Goal: Task Accomplishment & Management: Use online tool/utility

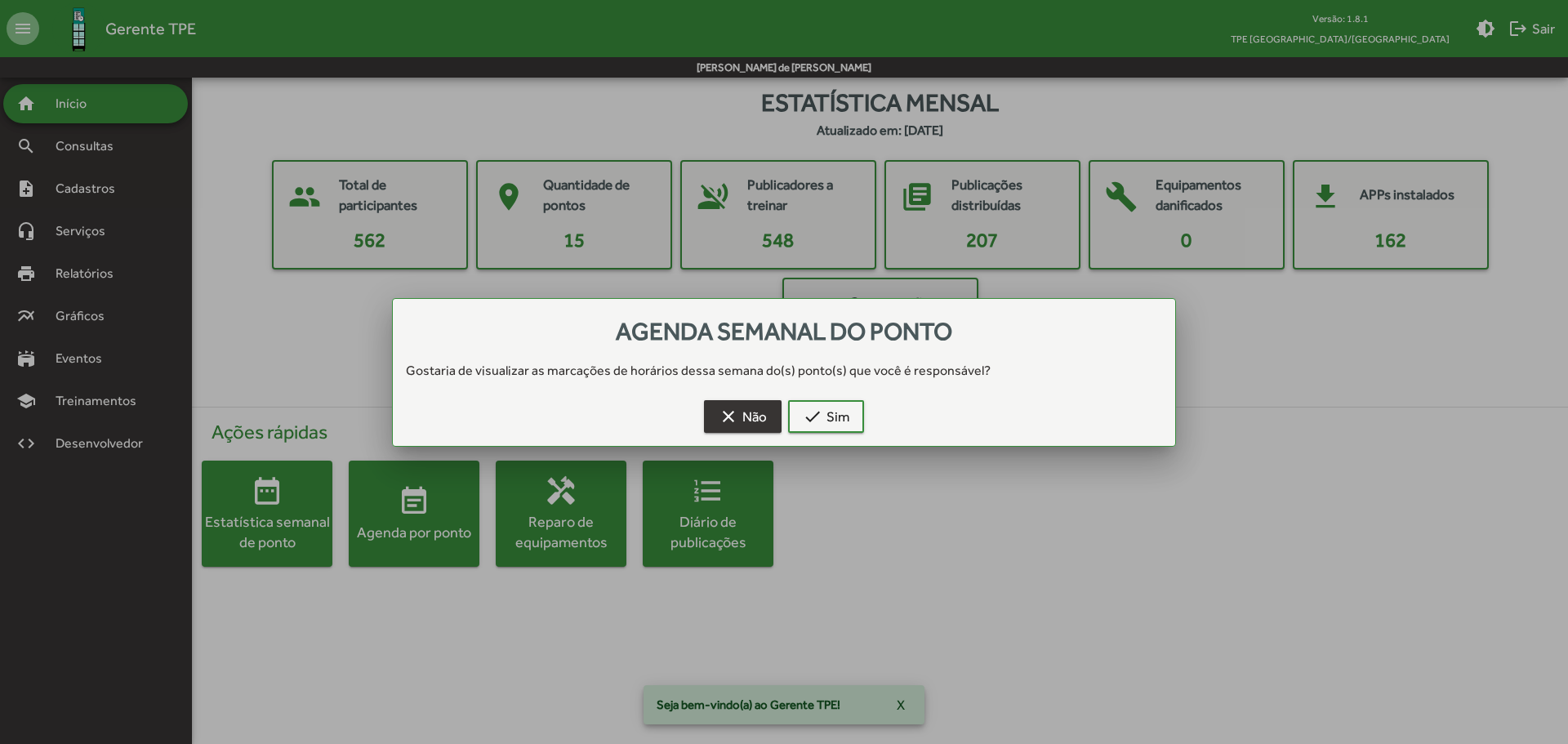
click at [736, 409] on mat-icon "clear" at bounding box center [728, 416] width 19 height 19
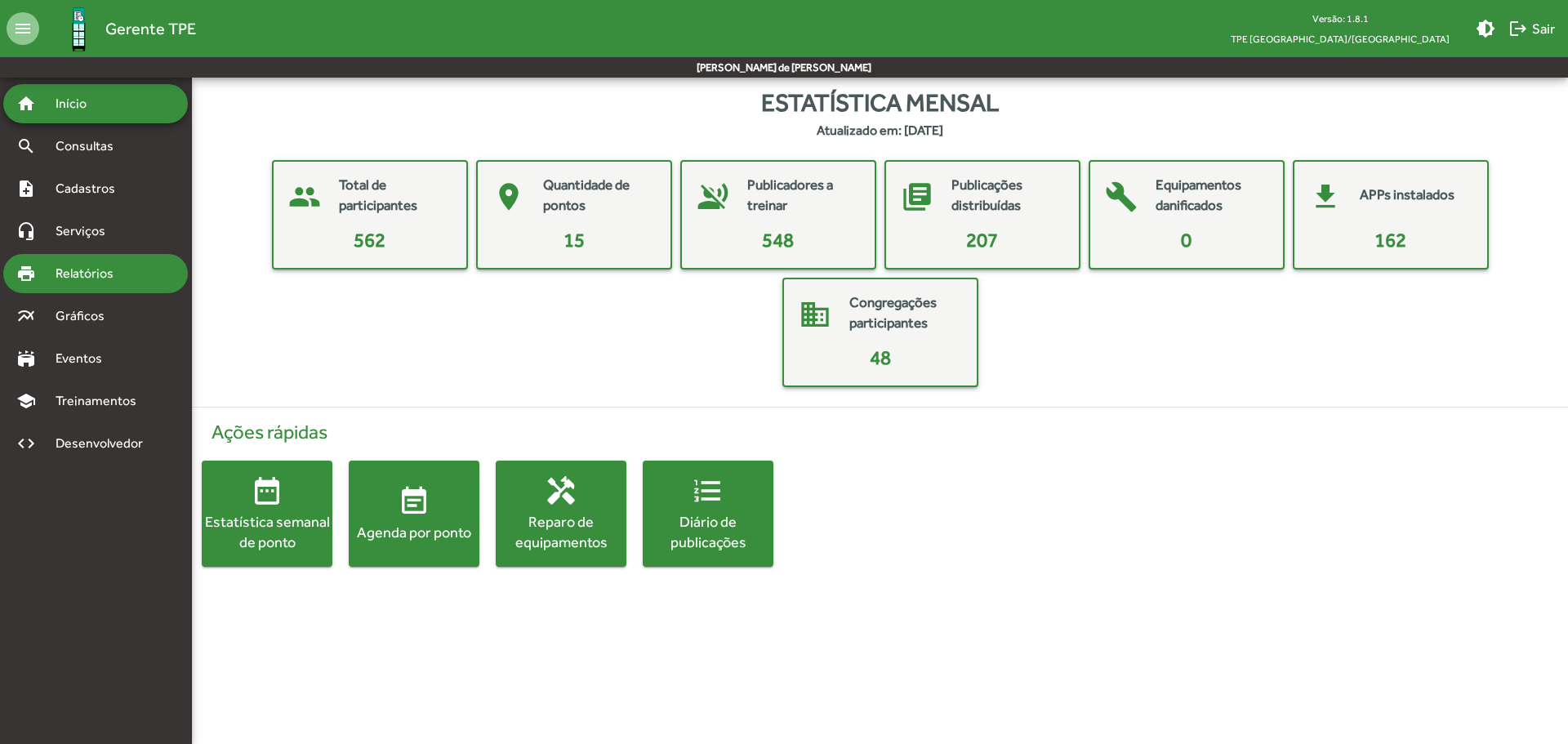
click at [74, 266] on span "Relatórios" at bounding box center [90, 273] width 89 height 19
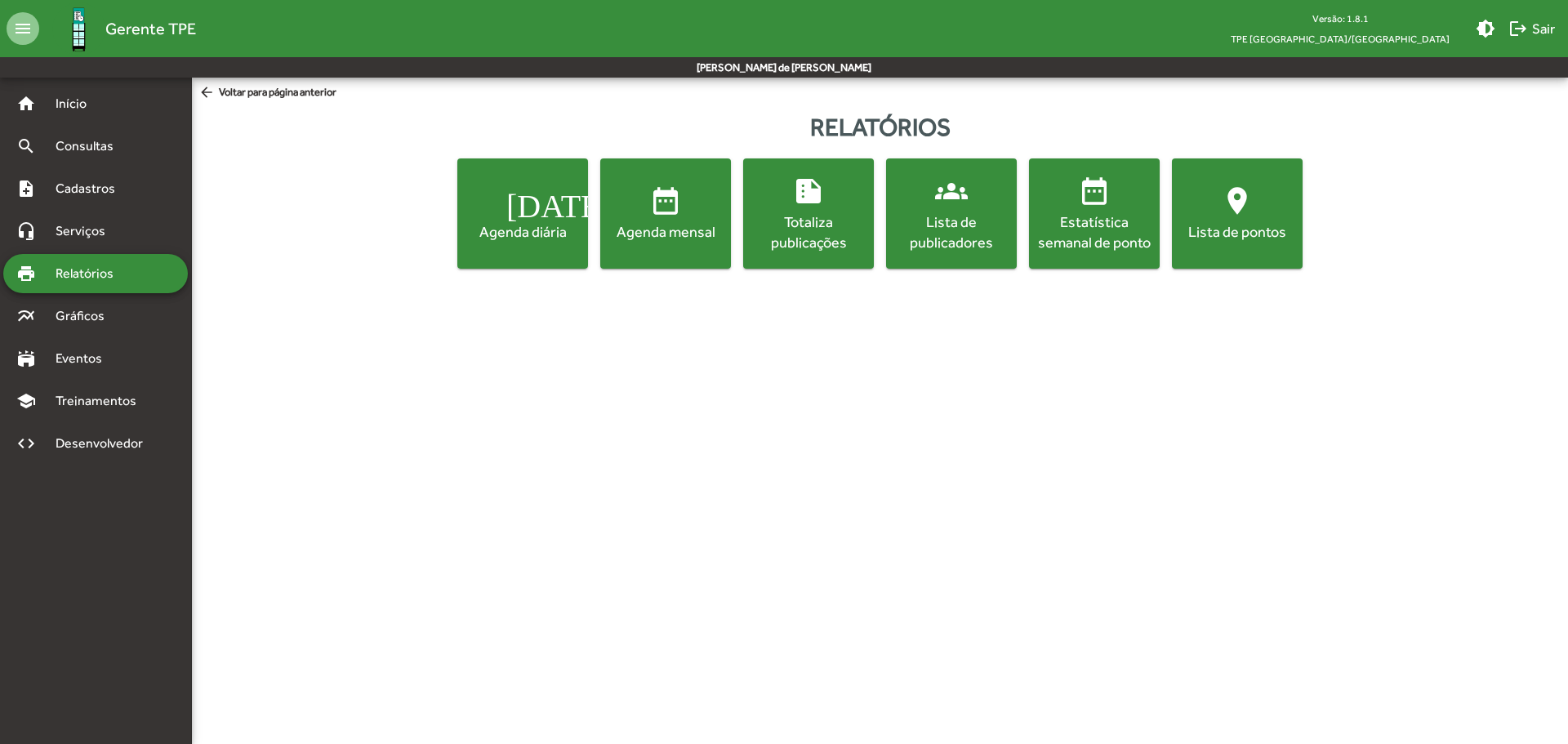
click at [1254, 250] on div "[DATE] Agenda diária date_range Agenda mensal summarize Totaliza publicações gr…" at bounding box center [879, 213] width 1370 height 110
click at [830, 212] on div "Totaliza publicações" at bounding box center [809, 232] width 124 height 41
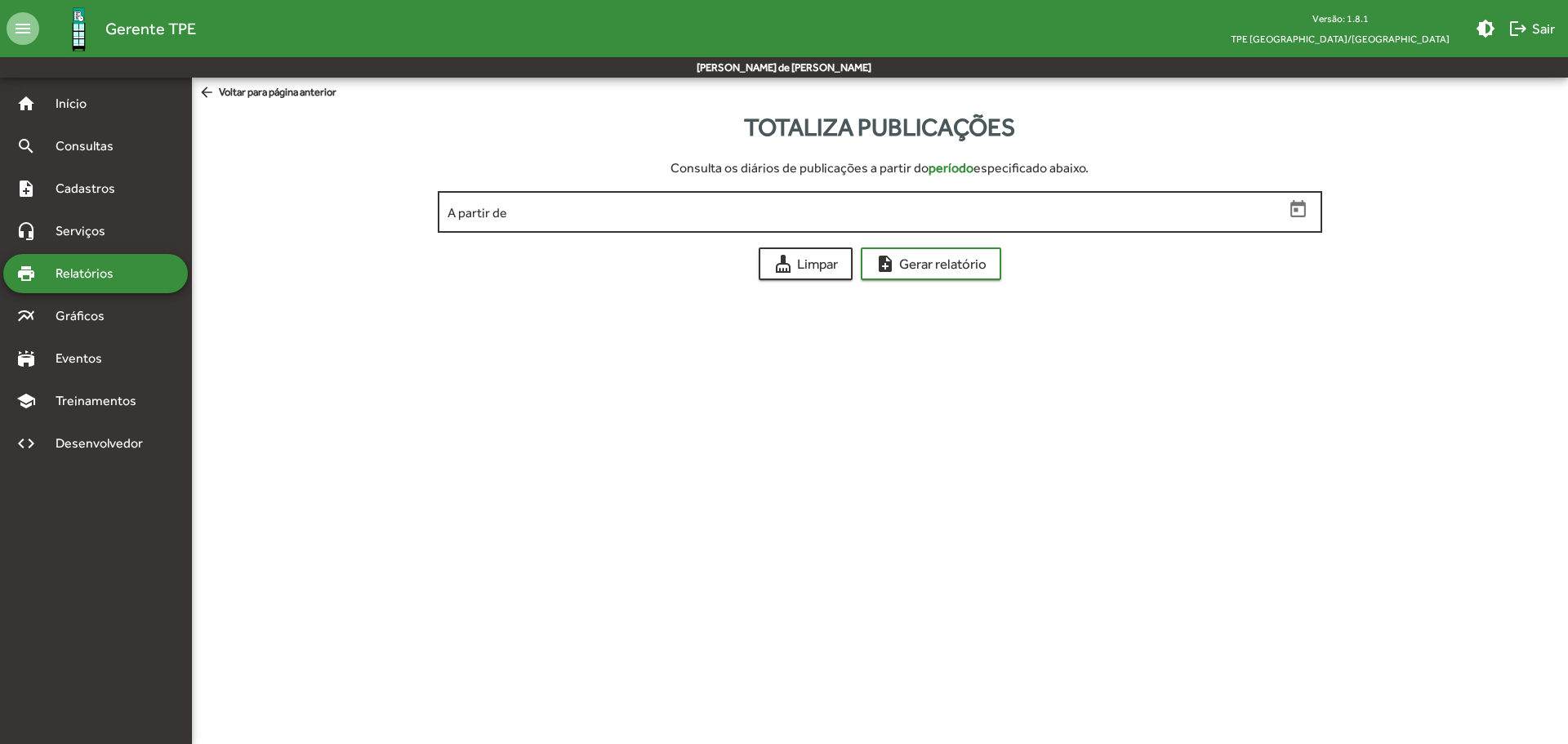
click at [696, 211] on input "A partir de" at bounding box center [865, 212] width 836 height 14
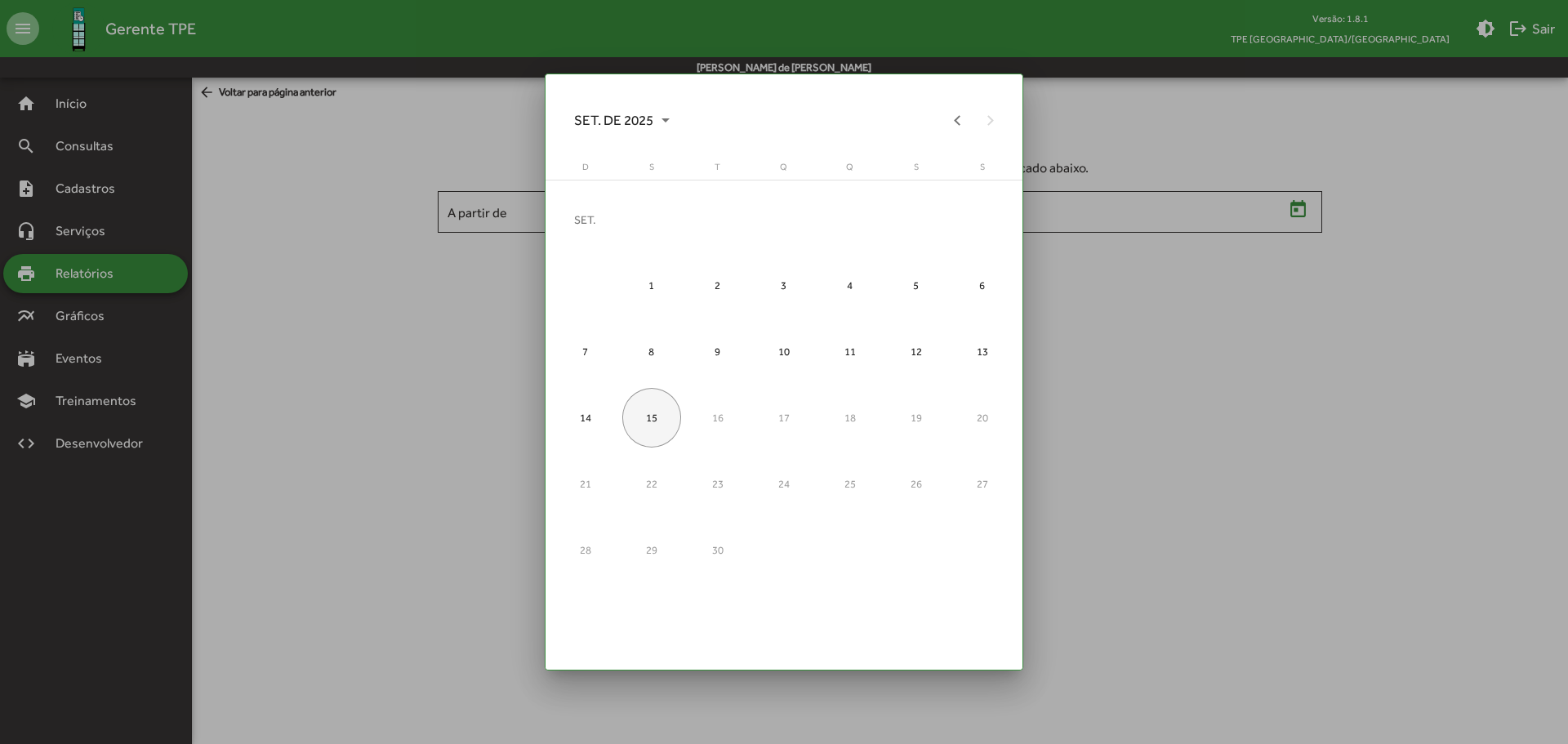
click at [652, 404] on div "15" at bounding box center [652, 417] width 60 height 60
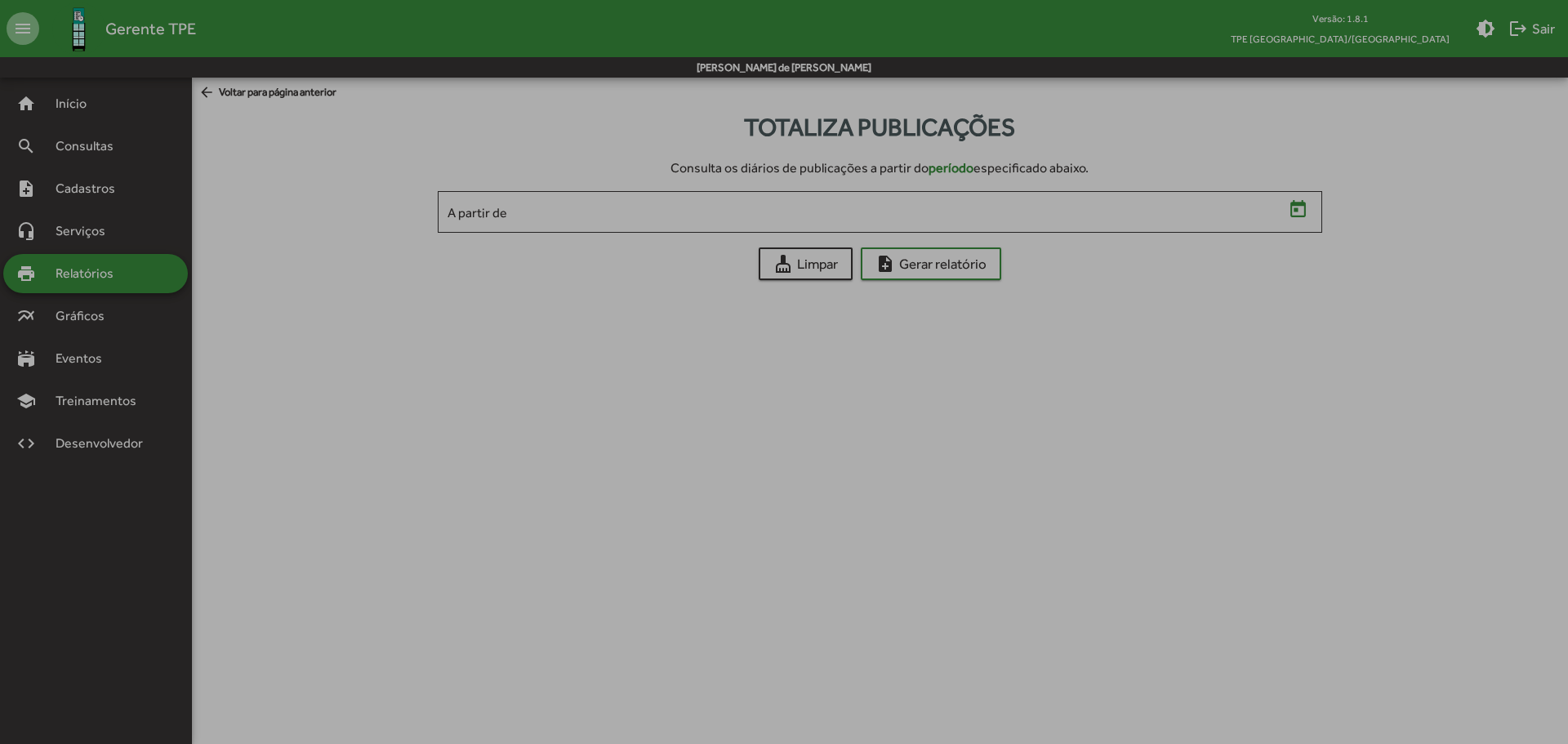
type input "**********"
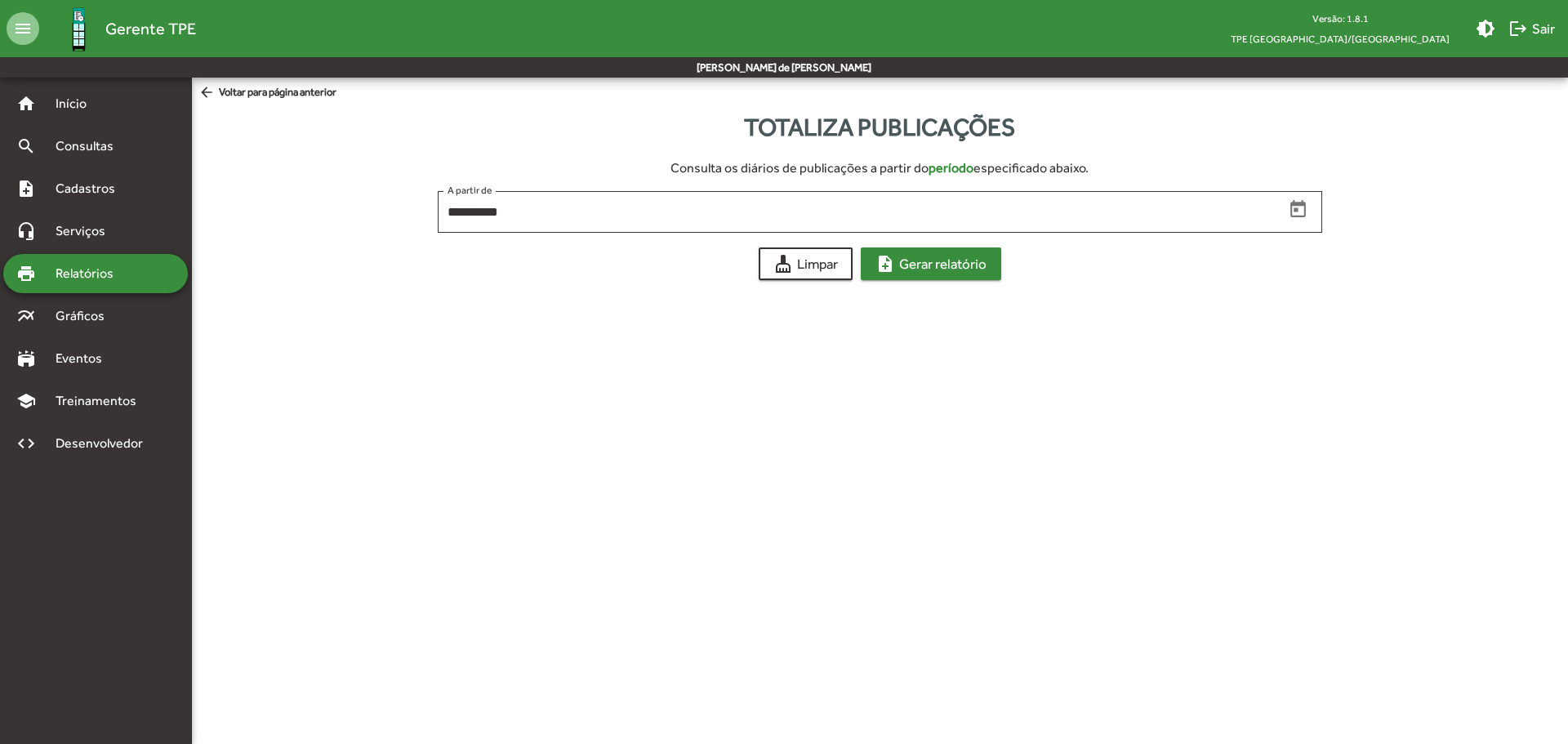
click at [934, 270] on span "note_add Gerar relatório" at bounding box center [931, 263] width 111 height 29
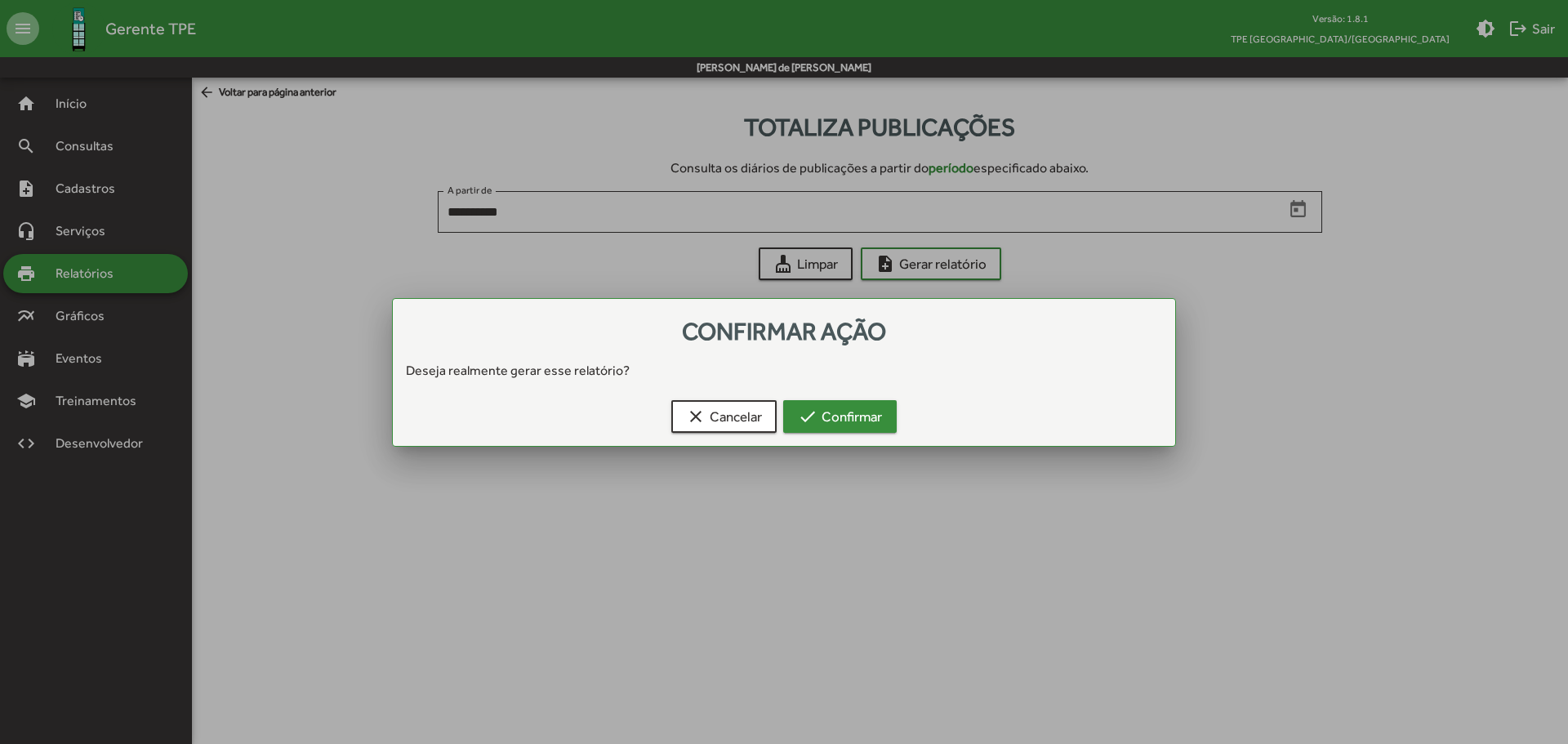
click at [818, 414] on span "check Confirmar" at bounding box center [840, 416] width 84 height 29
